Goal: Navigation & Orientation: Find specific page/section

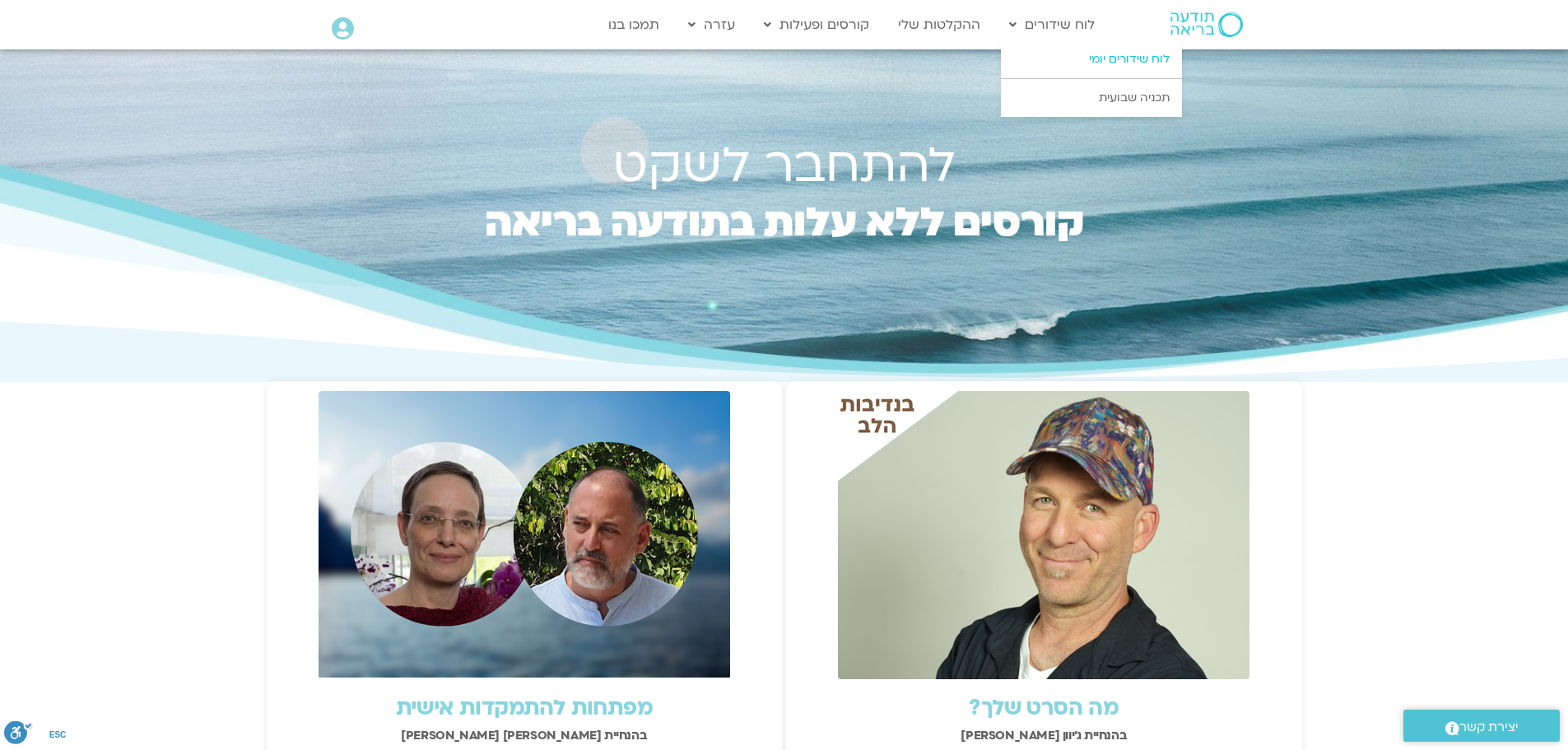
click at [1095, 58] on link "לוח שידורים יומי" at bounding box center [1091, 59] width 181 height 38
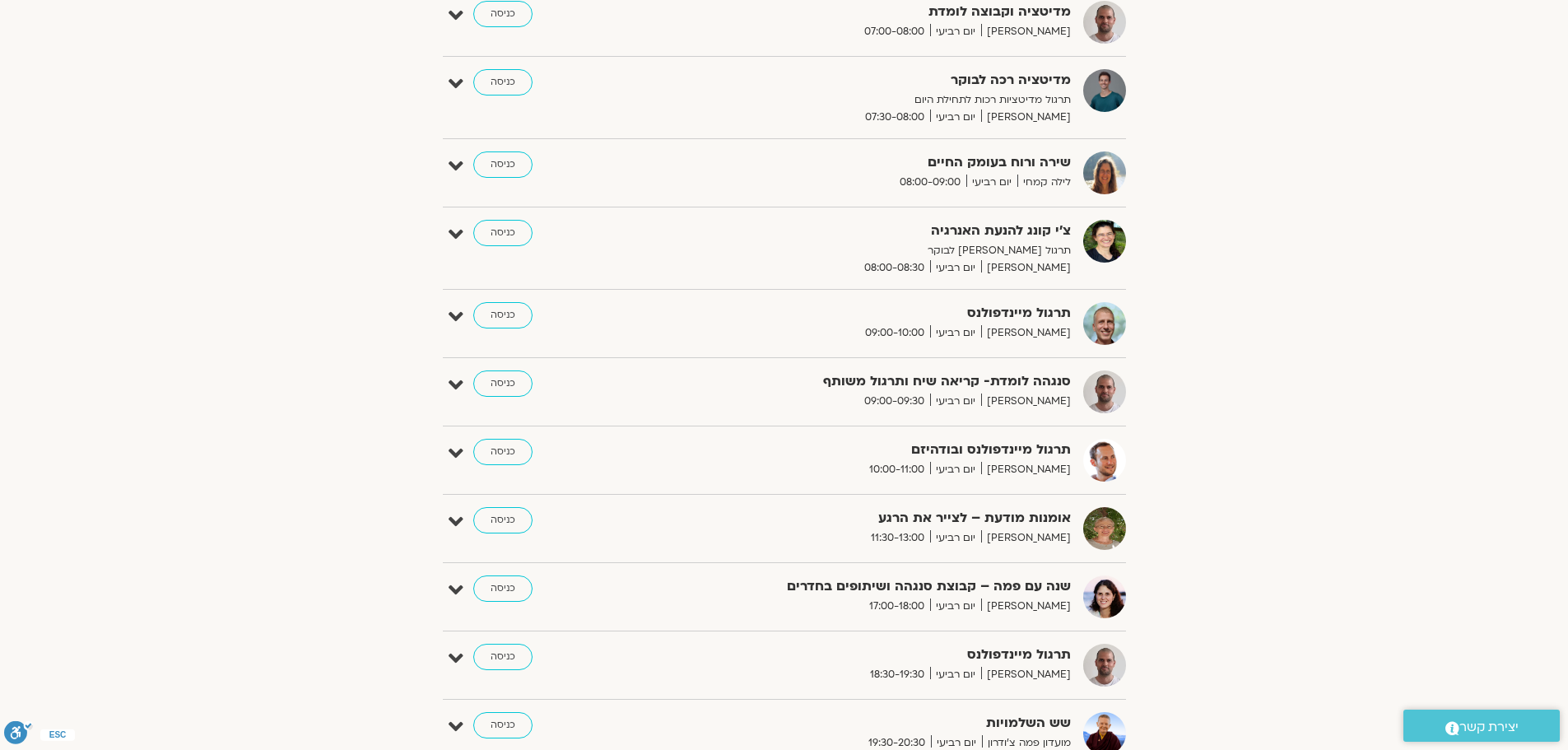
scroll to position [391, 0]
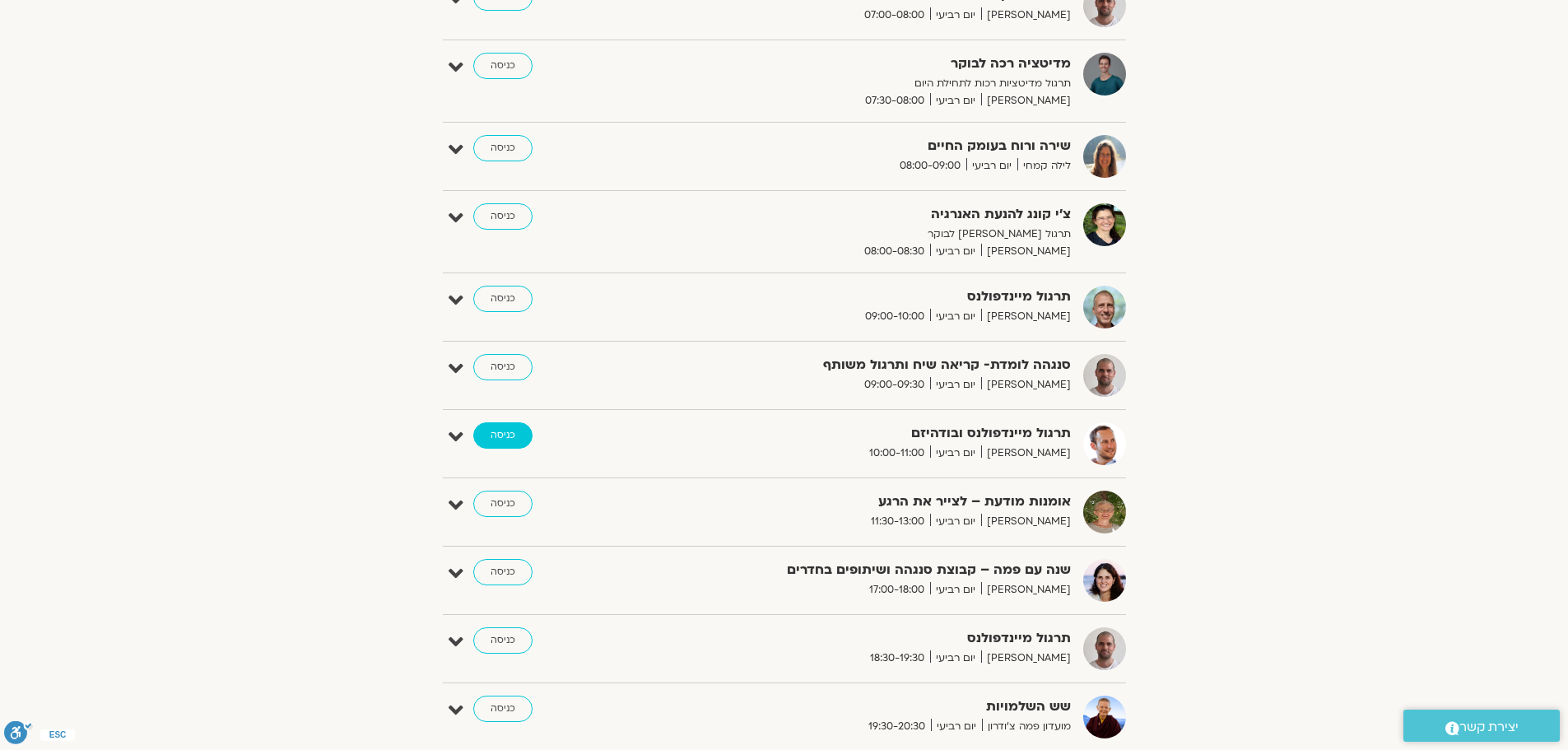
click at [498, 439] on link "כניסה" at bounding box center [503, 435] width 59 height 26
click at [498, 435] on link "כניסה" at bounding box center [503, 435] width 59 height 26
